Goal: Find specific page/section: Find specific page/section

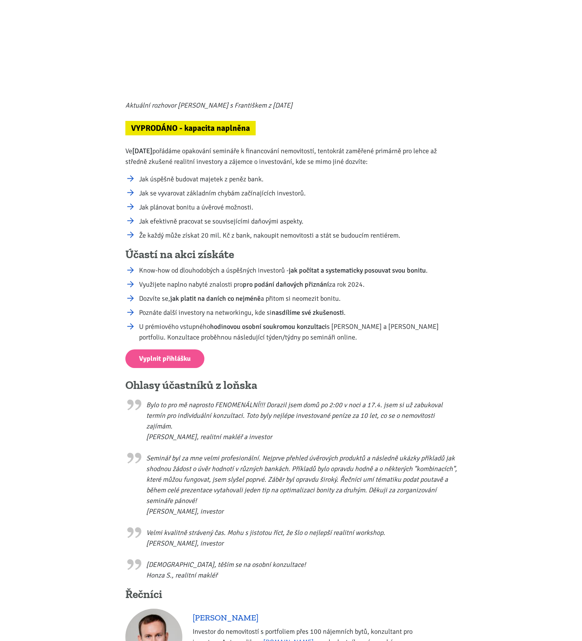
scroll to position [304, 0]
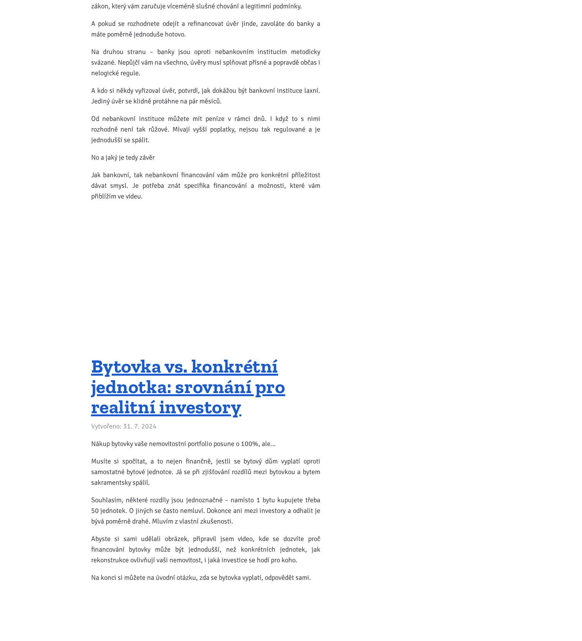
scroll to position [11062, 0]
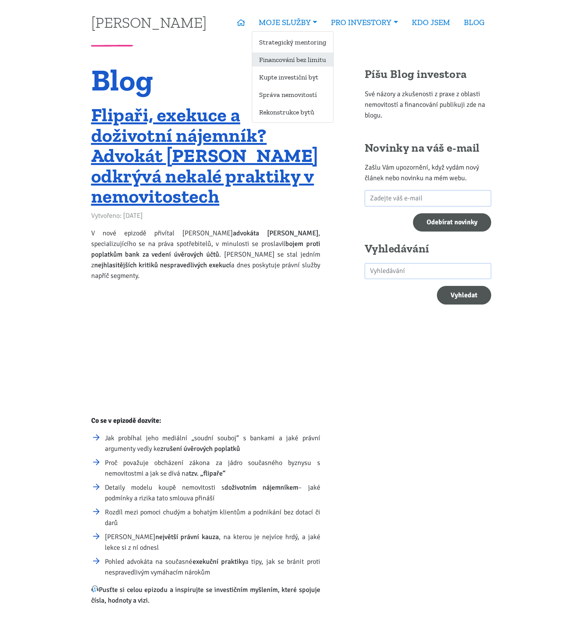
click at [294, 56] on link "Financování bez limitu" at bounding box center [292, 59] width 81 height 14
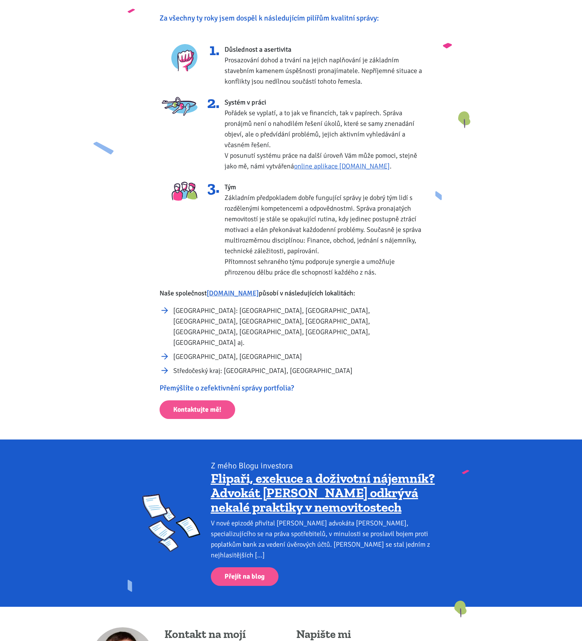
scroll to position [206, 0]
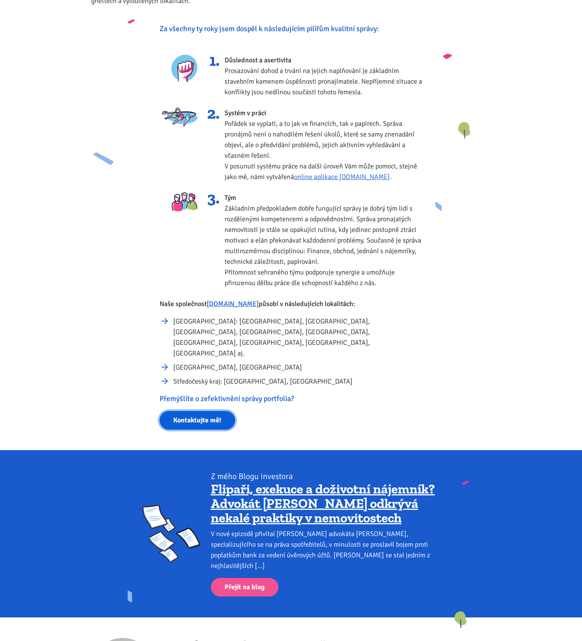
click at [223, 411] on link "Kontaktujte mě!" at bounding box center [198, 420] width 76 height 19
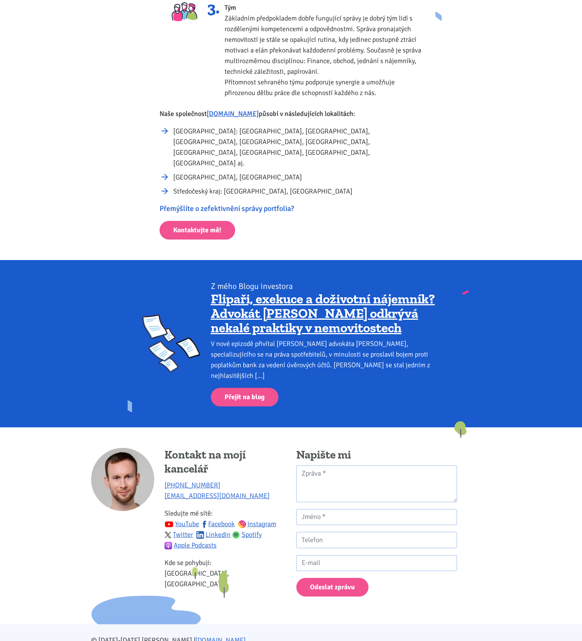
scroll to position [130, 0]
